Goal: Task Accomplishment & Management: Complete application form

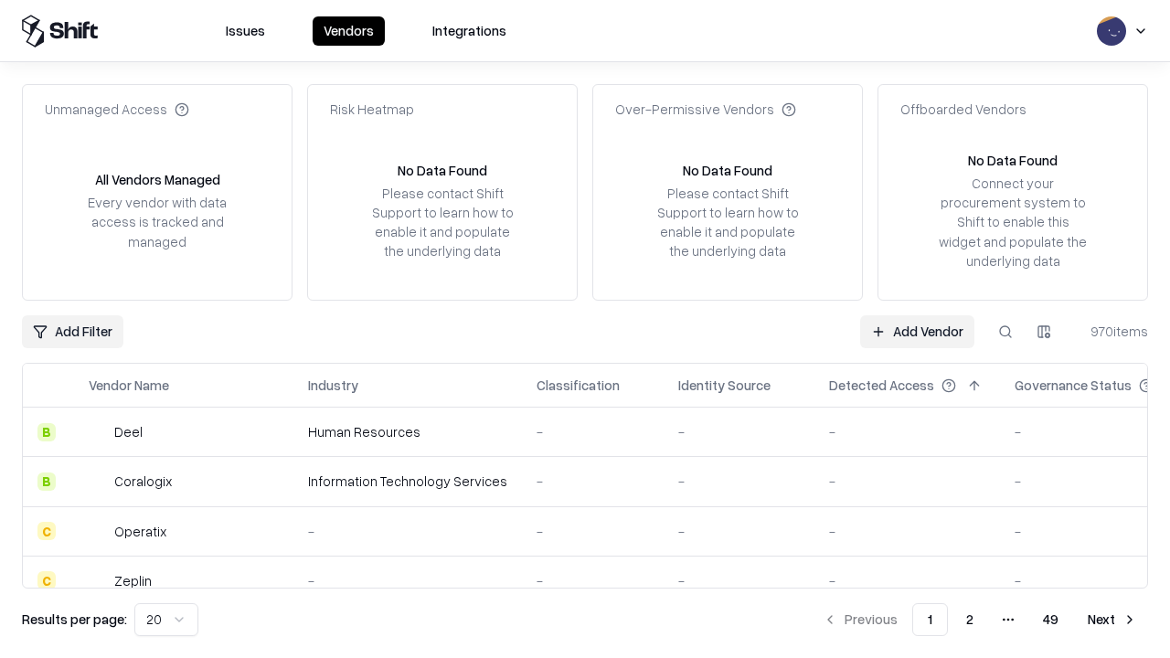
click at [917, 331] on link "Add Vendor" at bounding box center [917, 331] width 114 height 33
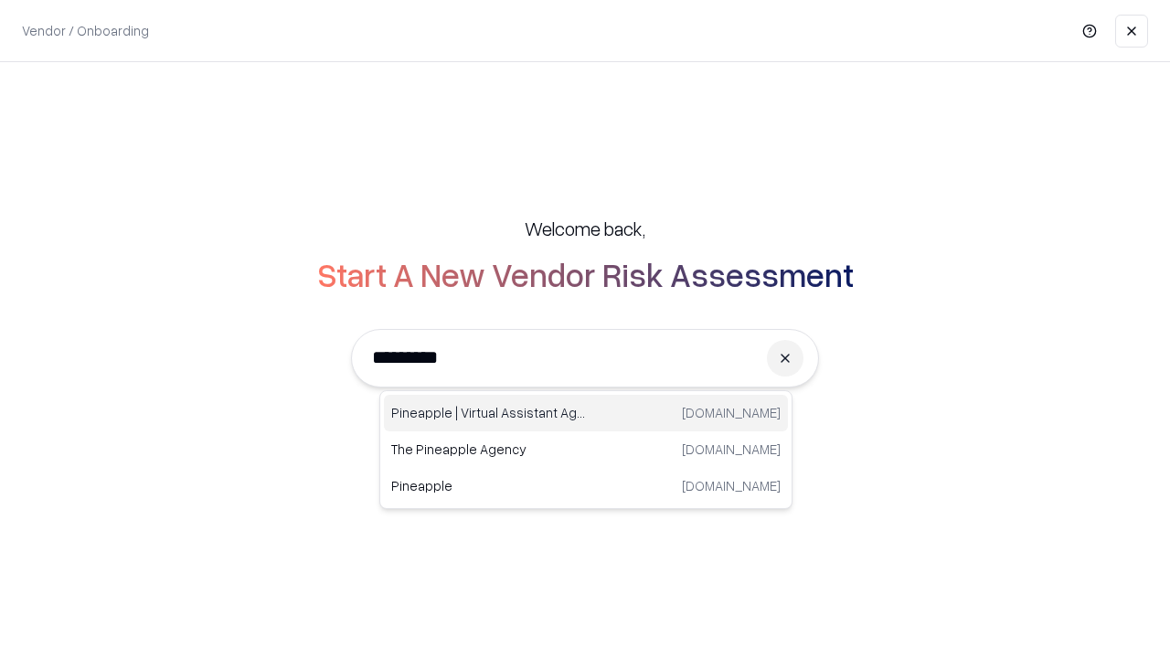
click at [586, 413] on div "Pineapple | Virtual Assistant Agency [DOMAIN_NAME]" at bounding box center [586, 413] width 404 height 37
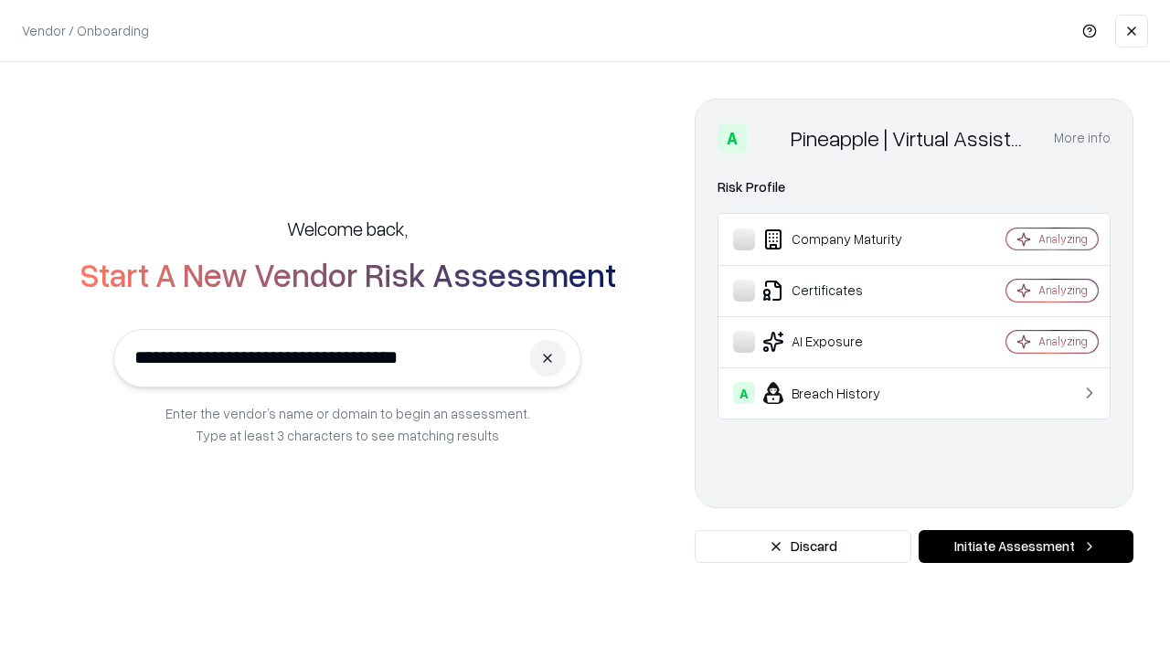
type input "**********"
click at [1025, 546] on button "Initiate Assessment" at bounding box center [1025, 546] width 215 height 33
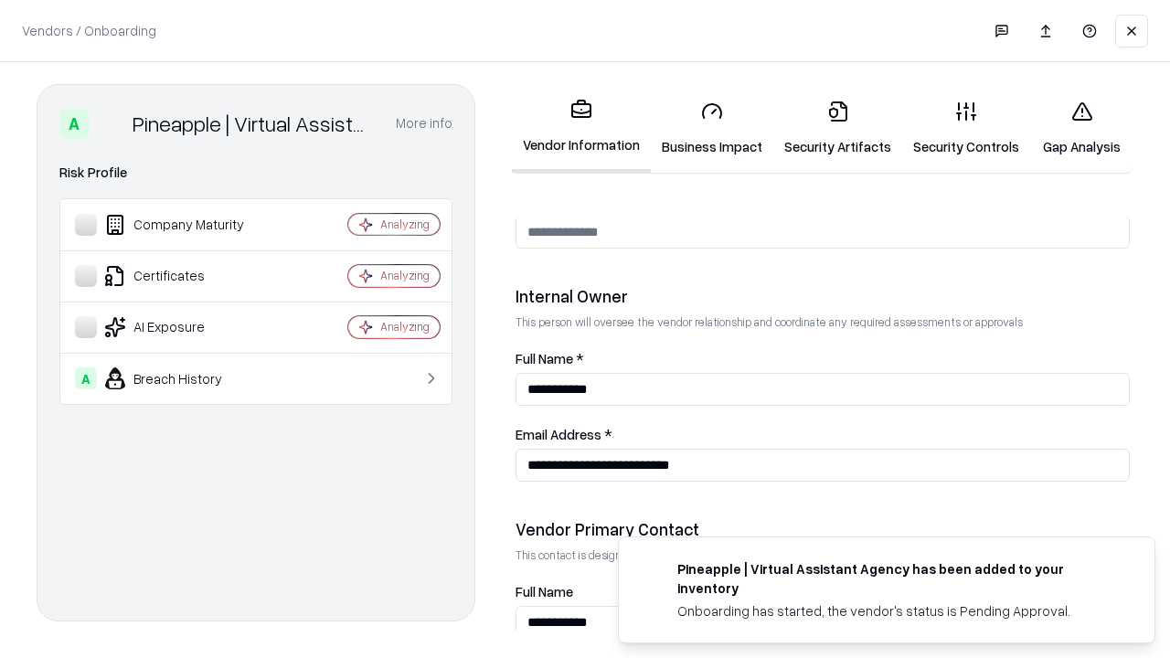
scroll to position [947, 0]
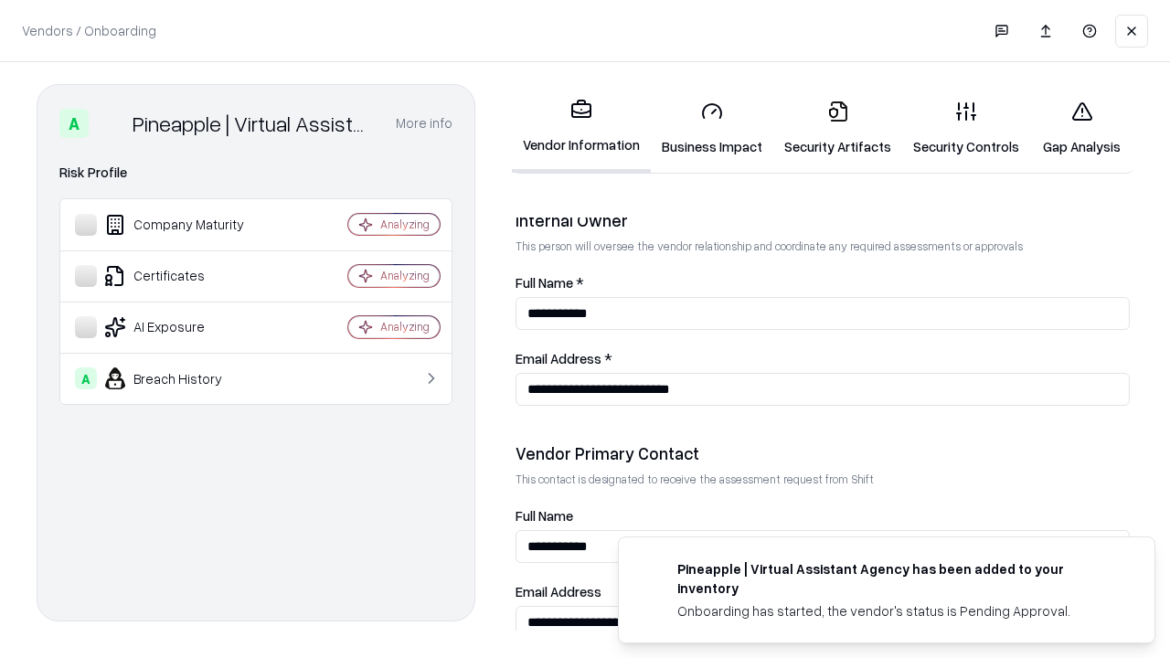
click at [712, 128] on link "Business Impact" at bounding box center [712, 128] width 122 height 85
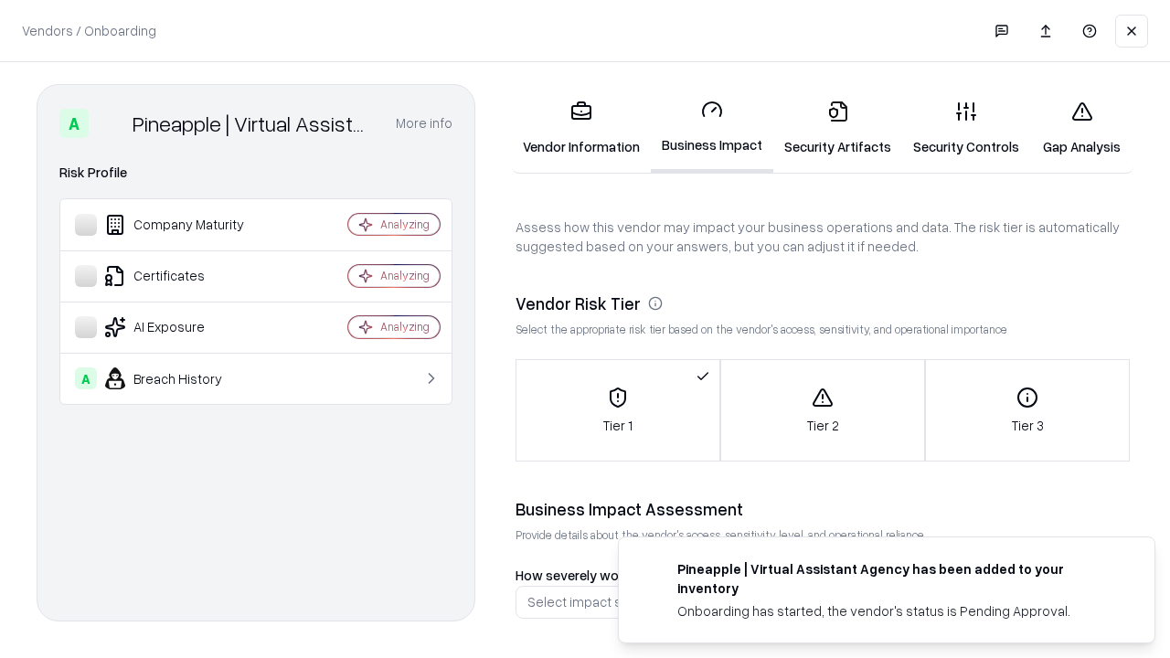
click at [837, 128] on link "Security Artifacts" at bounding box center [837, 128] width 129 height 85
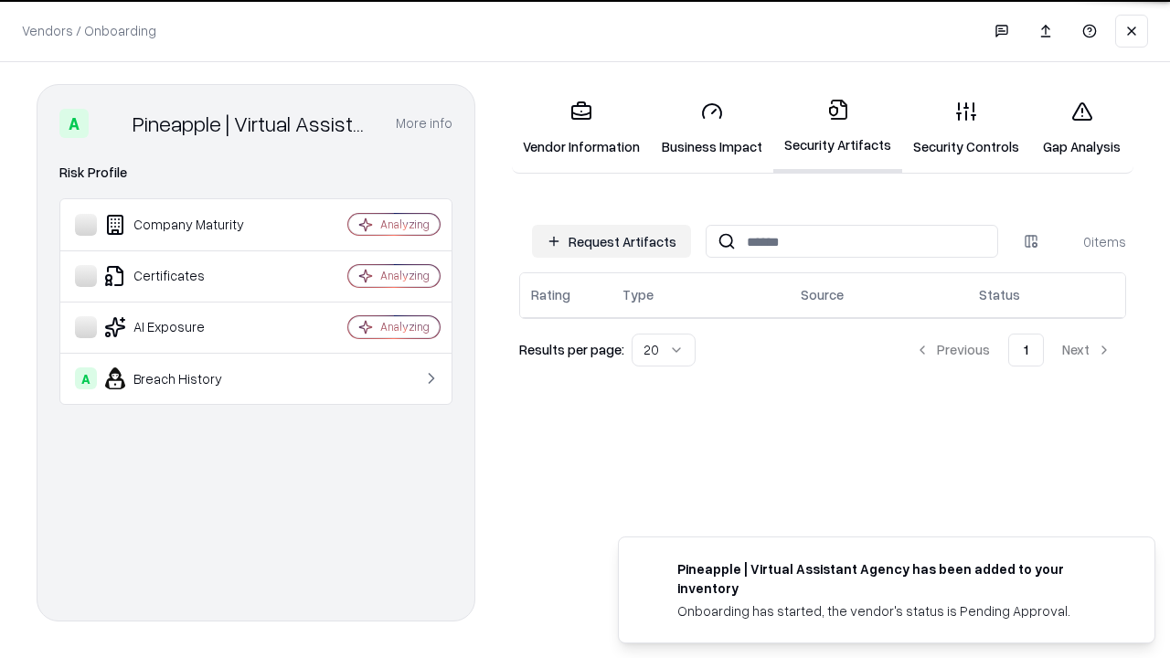
click at [611, 240] on button "Request Artifacts" at bounding box center [611, 241] width 159 height 33
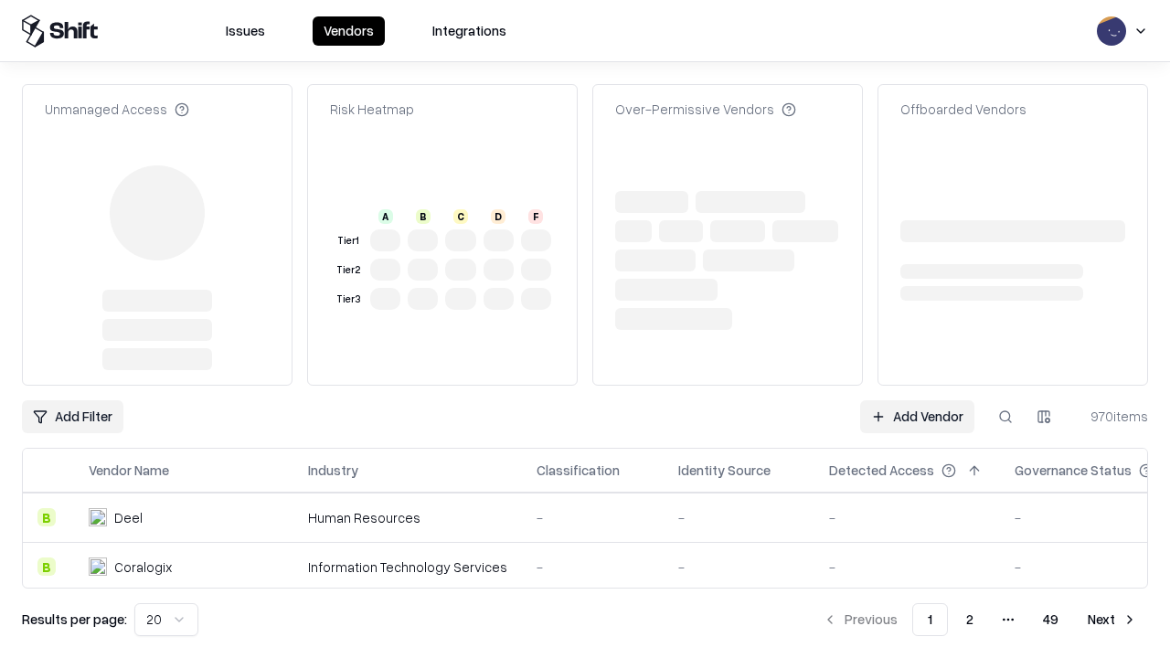
click at [917, 400] on link "Add Vendor" at bounding box center [917, 416] width 114 height 33
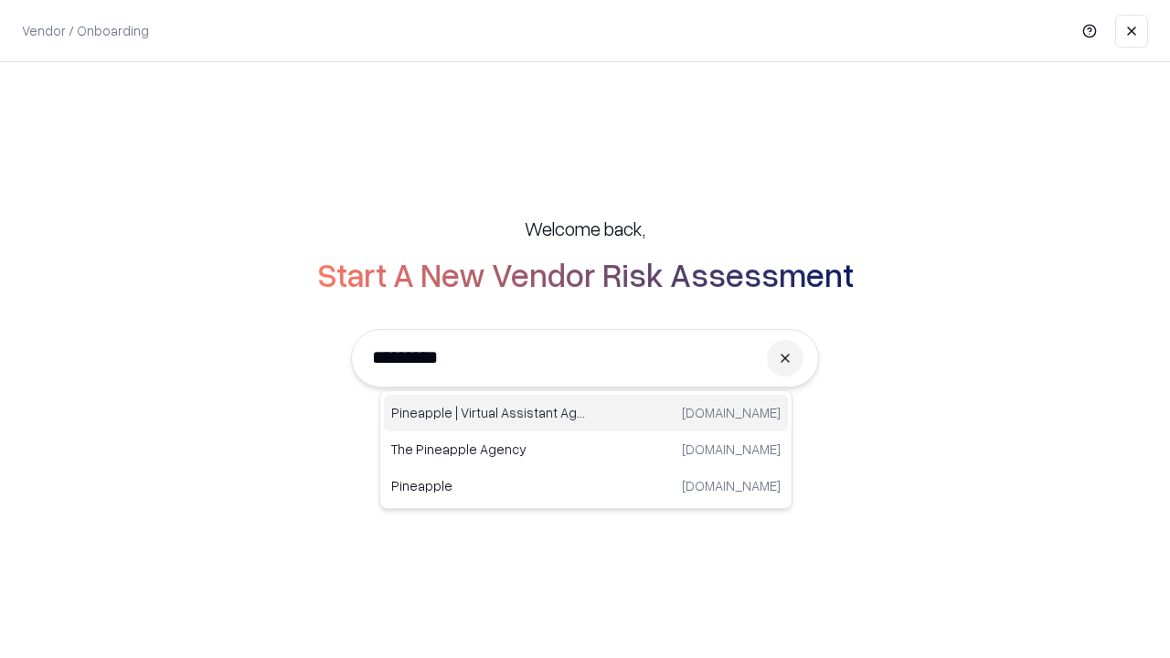
click at [586, 413] on div "Pineapple | Virtual Assistant Agency [DOMAIN_NAME]" at bounding box center [586, 413] width 404 height 37
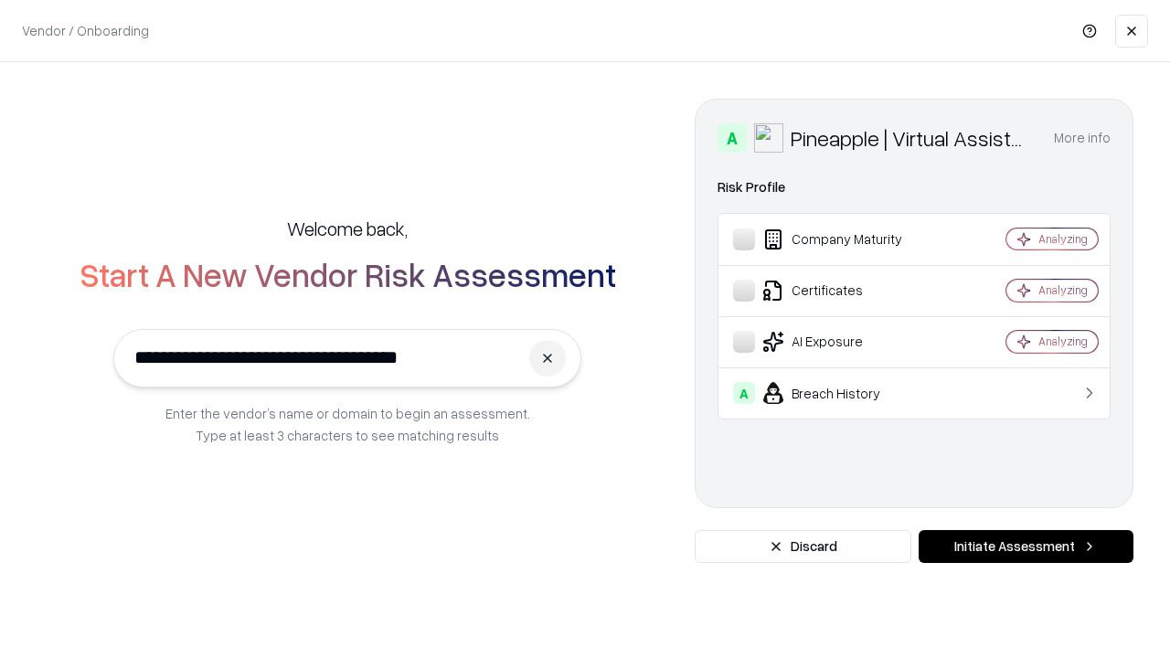
type input "**********"
click at [1025, 546] on button "Initiate Assessment" at bounding box center [1025, 546] width 215 height 33
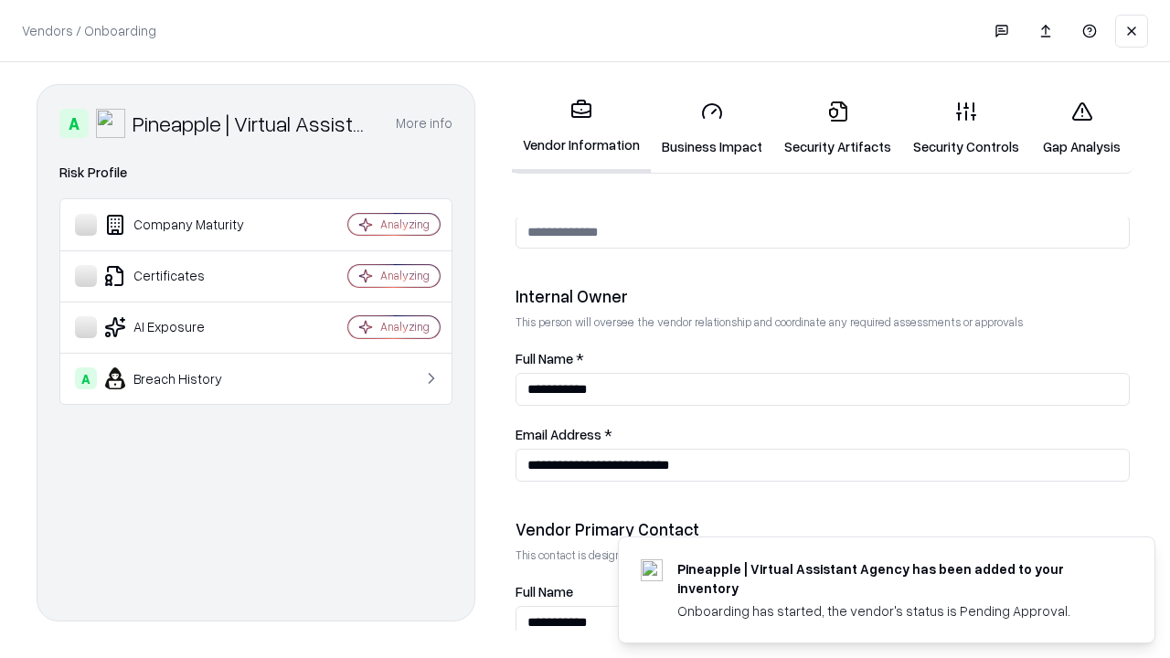
scroll to position [947, 0]
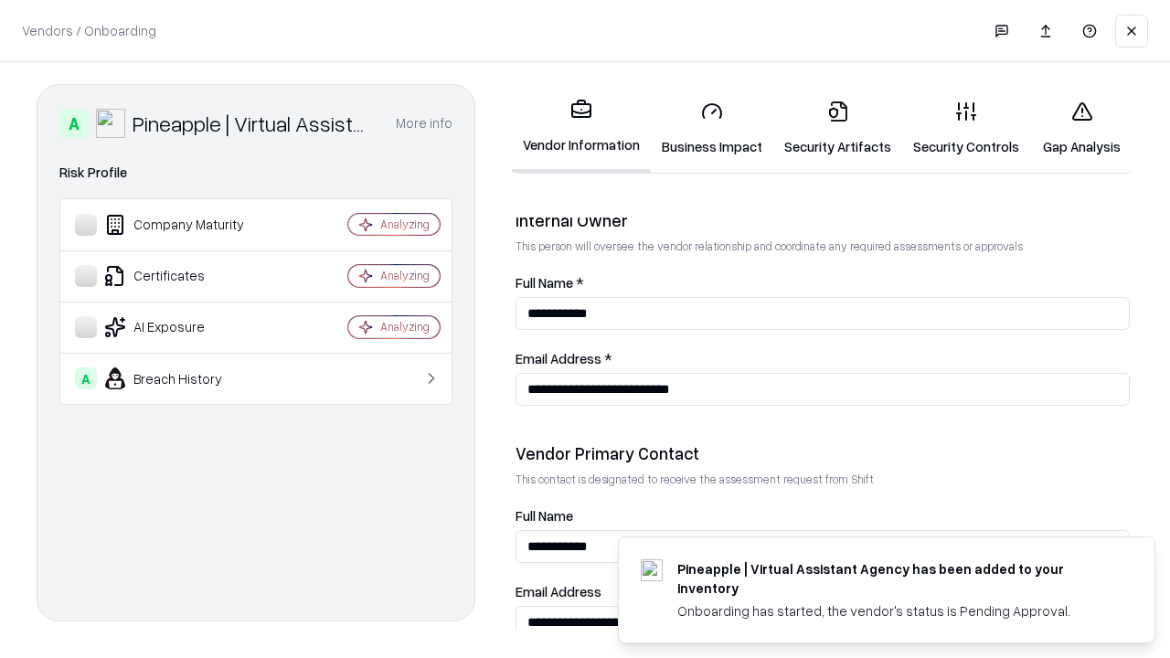
click at [1081, 128] on link "Gap Analysis" at bounding box center [1081, 128] width 103 height 85
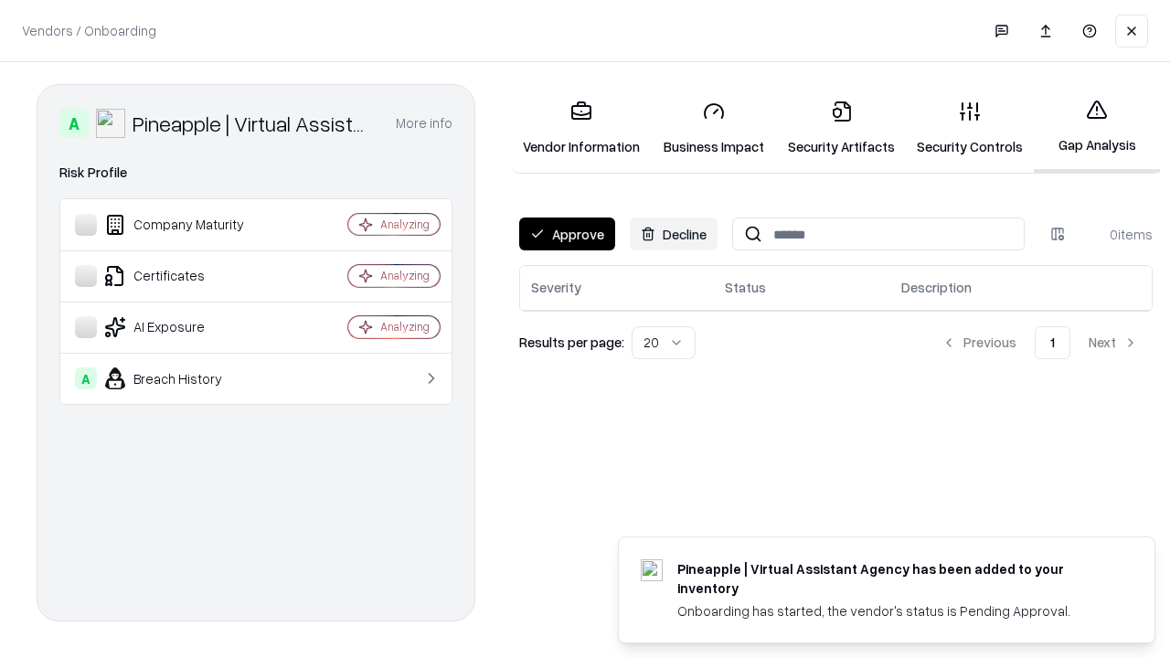
click at [567, 234] on button "Approve" at bounding box center [567, 233] width 96 height 33
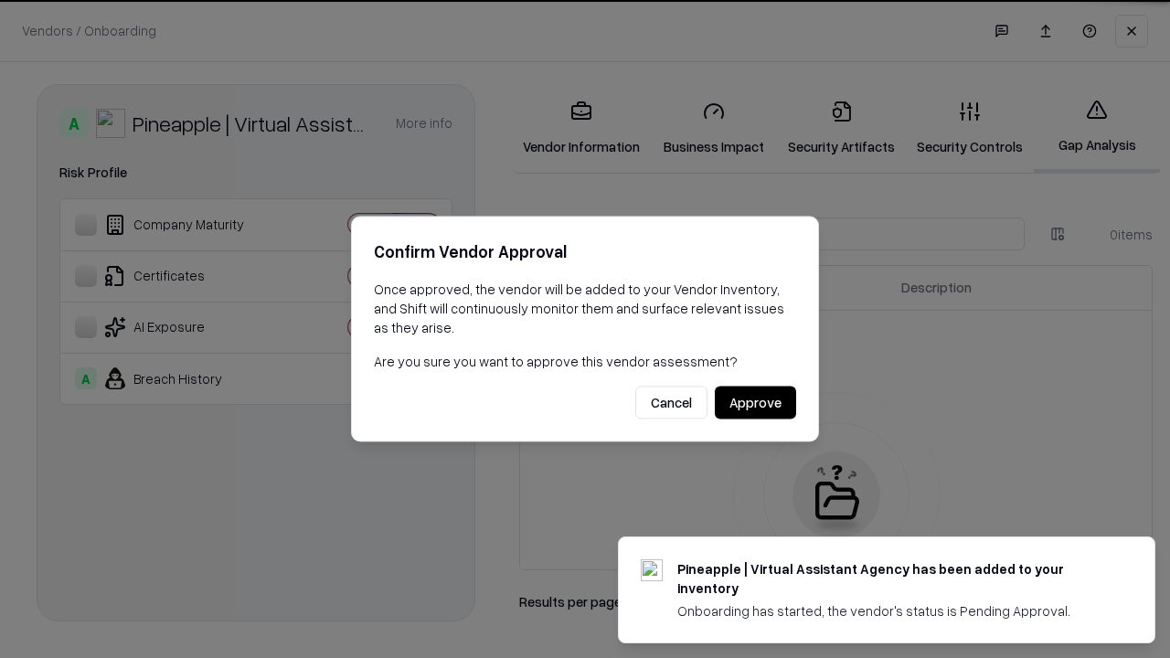
click at [755, 402] on button "Approve" at bounding box center [755, 403] width 81 height 33
